Goal: Task Accomplishment & Management: Manage account settings

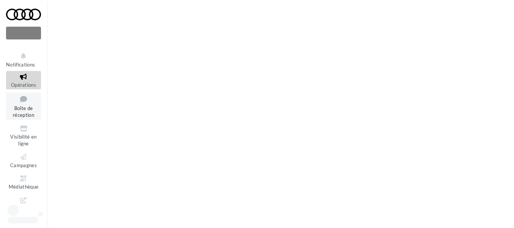
click at [25, 114] on span "Boîte de réception" at bounding box center [23, 111] width 21 height 13
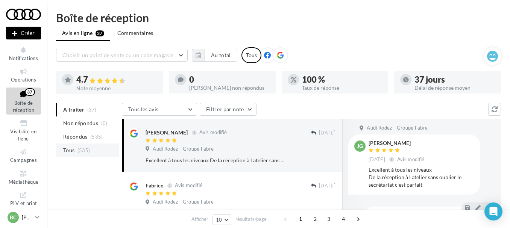
click at [76, 150] on li "Tous (535)" at bounding box center [87, 151] width 63 height 14
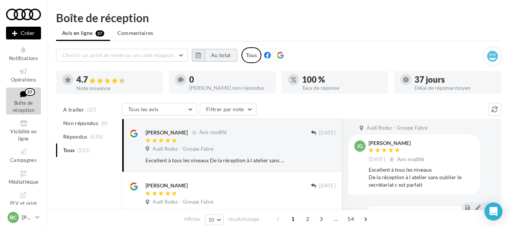
click at [222, 55] on button "Au total" at bounding box center [221, 55] width 33 height 13
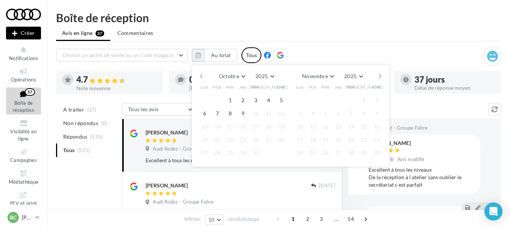
click at [202, 76] on button "button" at bounding box center [201, 76] width 6 height 11
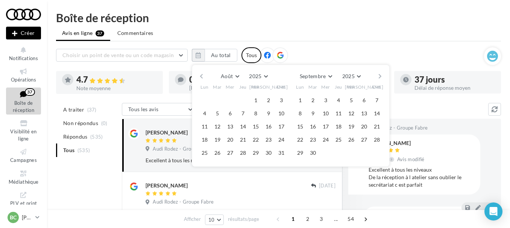
click at [202, 76] on button "button" at bounding box center [201, 76] width 6 height 11
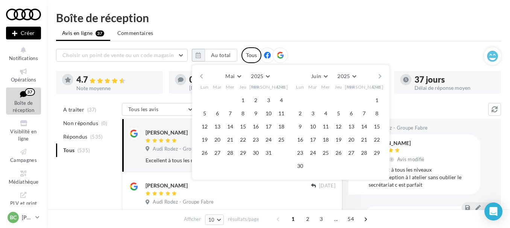
click at [202, 76] on button "button" at bounding box center [201, 76] width 6 height 11
click at [230, 112] on button "9" at bounding box center [230, 113] width 11 height 11
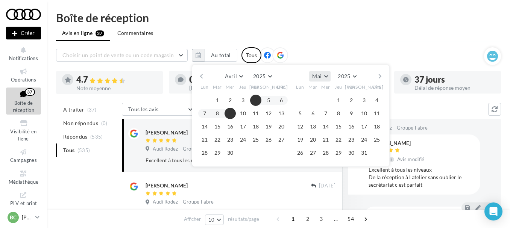
click at [327, 76] on button "Mai" at bounding box center [319, 76] width 21 height 11
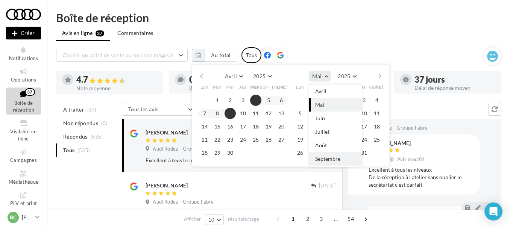
scroll to position [80, 0]
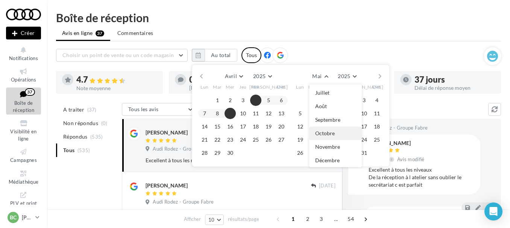
click at [323, 133] on span "Octobre" at bounding box center [325, 133] width 20 height 6
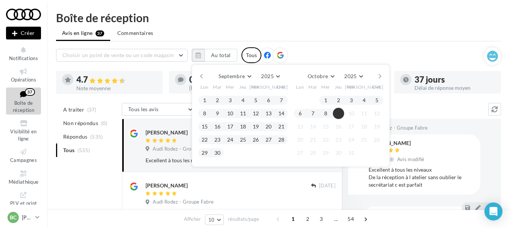
click at [339, 109] on button "9" at bounding box center [338, 113] width 11 height 11
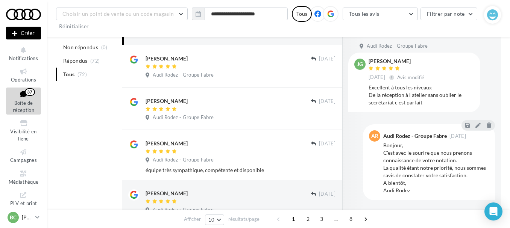
scroll to position [0, 0]
